Goal: Navigation & Orientation: Find specific page/section

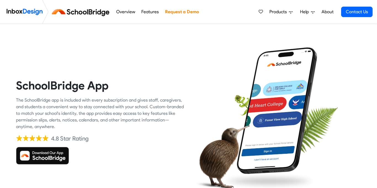
click at [125, 14] on link "Overview" at bounding box center [125, 11] width 22 height 11
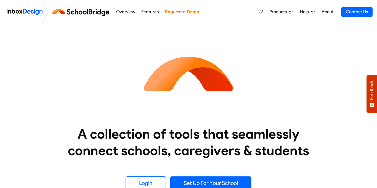
scroll to position [95, 0]
